Goal: Register for event/course

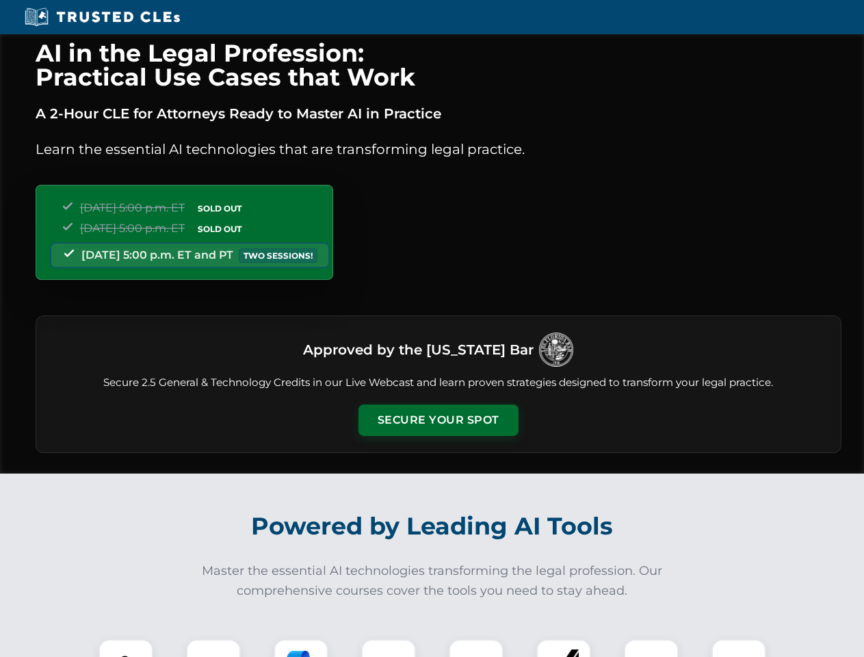
click at [438, 420] on button "Secure Your Spot" at bounding box center [439, 419] width 160 height 31
click at [126, 648] on img at bounding box center [126, 667] width 40 height 40
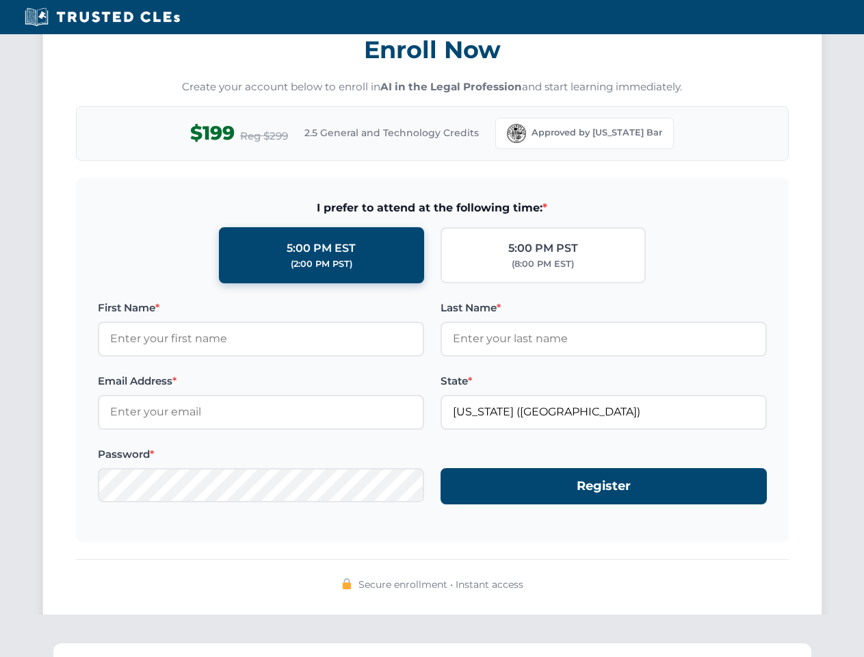
scroll to position [1343, 0]
